Goal: Task Accomplishment & Management: Complete application form

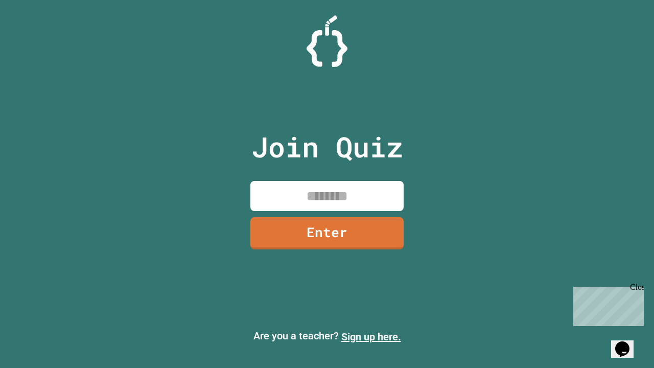
click at [371, 337] on link "Sign up here." at bounding box center [371, 337] width 60 height 12
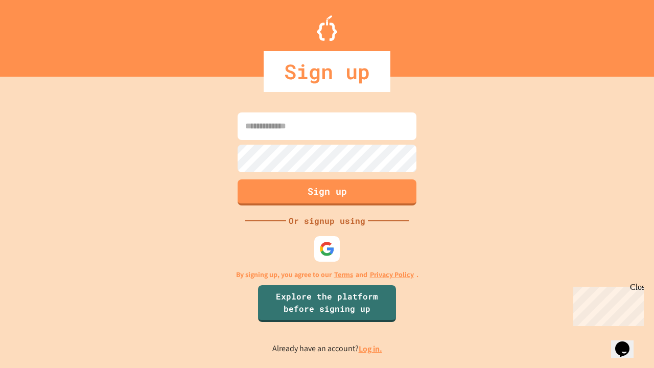
click at [371, 349] on link "Log in." at bounding box center [371, 348] width 24 height 11
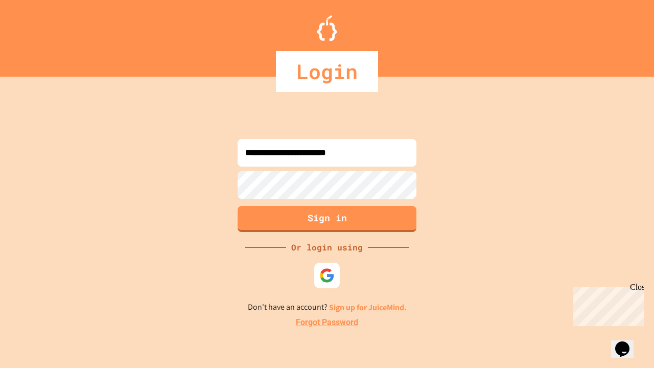
type input "**********"
